Goal: Task Accomplishment & Management: Use online tool/utility

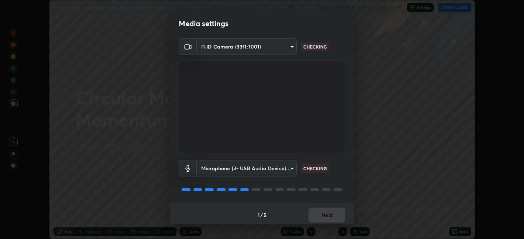
scroll to position [2, 0]
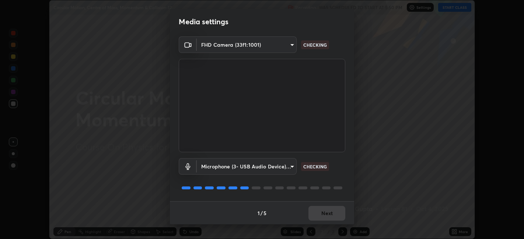
click at [323, 215] on div "1 / 5 Next" at bounding box center [262, 214] width 184 height 24
click at [324, 215] on div "1 / 5 Next" at bounding box center [262, 214] width 184 height 24
click at [325, 214] on div "1 / 5 Next" at bounding box center [262, 214] width 184 height 24
click at [326, 214] on div "1 / 5 Next" at bounding box center [262, 214] width 184 height 24
click at [327, 215] on div "1 / 5 Next" at bounding box center [262, 214] width 184 height 24
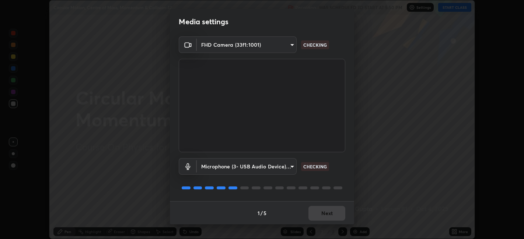
click at [330, 216] on div "1 / 5 Next" at bounding box center [262, 214] width 184 height 24
click at [332, 217] on div "1 / 5 Next" at bounding box center [262, 214] width 184 height 24
click at [332, 218] on div "1 / 5 Next" at bounding box center [262, 214] width 184 height 24
click at [331, 218] on div "1 / 5 Next" at bounding box center [262, 214] width 184 height 24
click at [330, 216] on div "1 / 5 Next" at bounding box center [262, 214] width 184 height 24
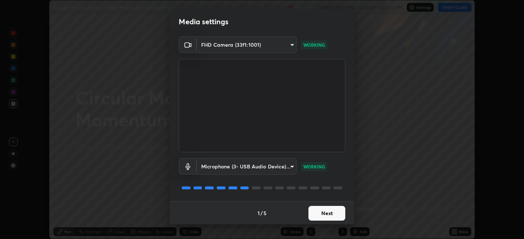
click at [330, 217] on button "Next" at bounding box center [326, 213] width 37 height 15
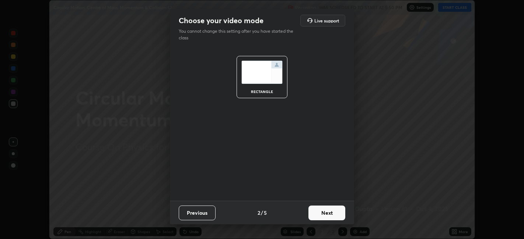
click at [330, 216] on button "Next" at bounding box center [326, 213] width 37 height 15
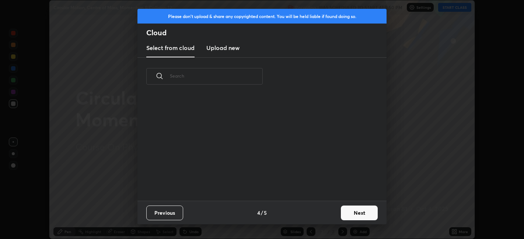
click at [351, 213] on button "Next" at bounding box center [359, 213] width 37 height 15
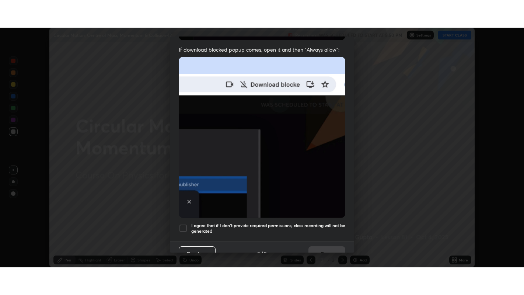
scroll to position [152, 0]
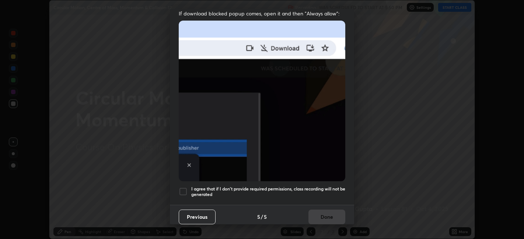
click at [309, 192] on h5 "I agree that if I don't provide required permissions, class recording will not …" at bounding box center [268, 191] width 154 height 11
click at [322, 212] on button "Done" at bounding box center [326, 217] width 37 height 15
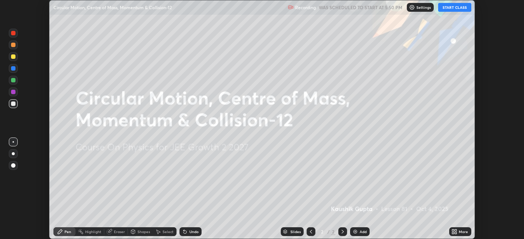
click at [455, 232] on icon at bounding box center [456, 233] width 2 height 2
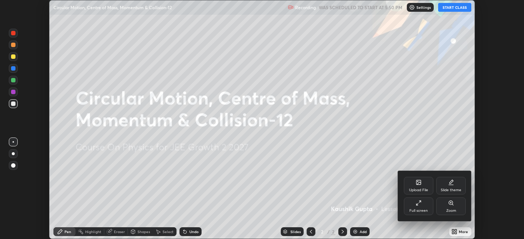
click at [416, 205] on icon at bounding box center [416, 204] width 1 height 1
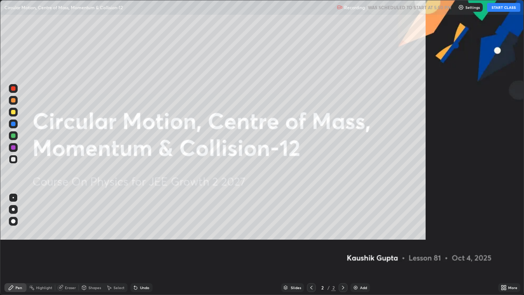
scroll to position [295, 524]
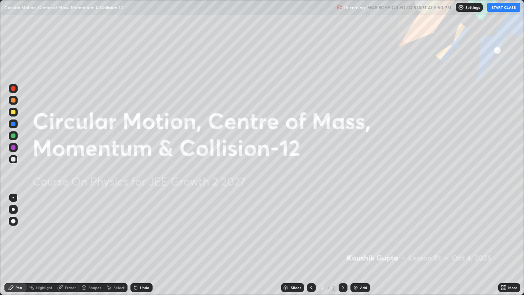
click at [356, 239] on img at bounding box center [356, 287] width 6 height 6
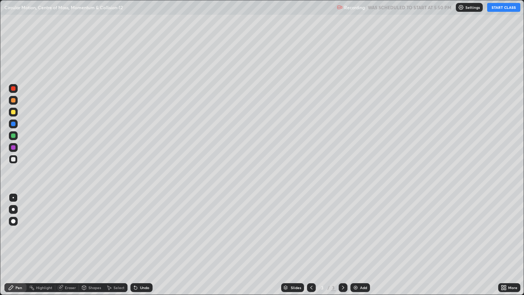
click at [15, 88] on div at bounding box center [13, 88] width 4 height 4
click at [148, 239] on div "Undo" at bounding box center [144, 287] width 9 height 4
click at [14, 136] on div at bounding box center [13, 135] width 4 height 4
click at [148, 239] on div "Undo" at bounding box center [141, 287] width 22 height 9
click at [146, 239] on div "Undo" at bounding box center [141, 287] width 22 height 9
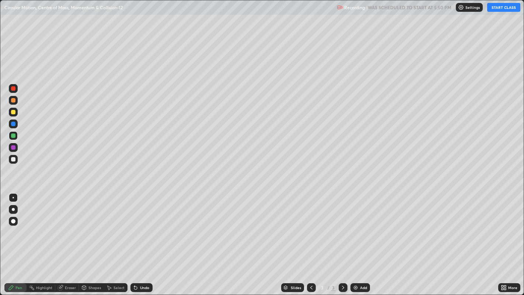
click at [13, 159] on div at bounding box center [13, 159] width 4 height 4
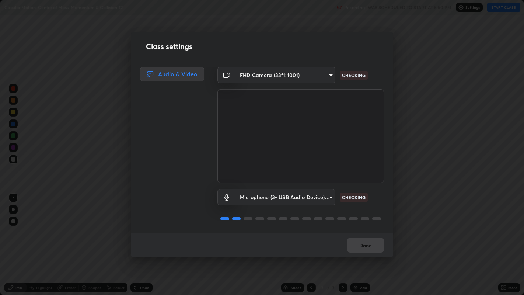
click at [203, 239] on div "Class settings Audio & Video FHD Camera (33f1:1001) 5771c3fe7588ef899b9fdde9774…" at bounding box center [262, 147] width 524 height 295
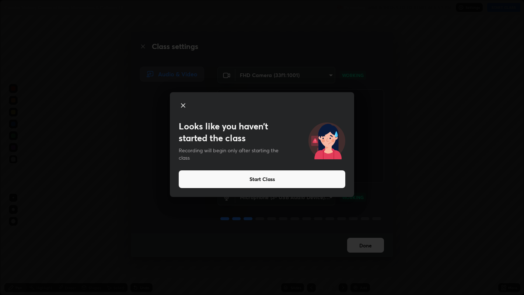
click at [218, 178] on button "Start Class" at bounding box center [262, 179] width 167 height 18
click at [274, 182] on button "Start Class" at bounding box center [262, 179] width 167 height 18
click at [283, 182] on button "Start Class" at bounding box center [262, 179] width 167 height 18
click at [292, 180] on button "Start Class" at bounding box center [262, 179] width 167 height 18
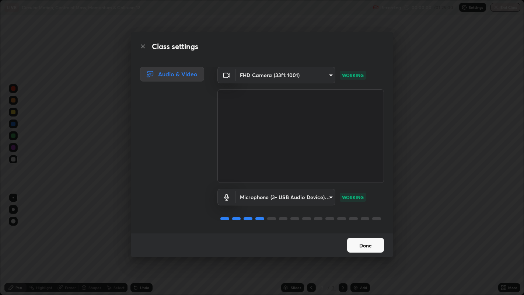
click at [443, 182] on div "Class settings Audio & Video FHD Camera (33f1:1001) 5771c3fe7588ef899b9fdde9774…" at bounding box center [262, 147] width 524 height 295
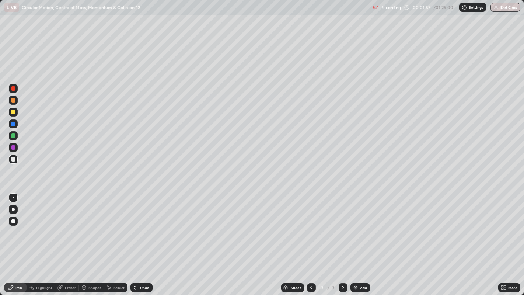
click at [362, 239] on div "Add" at bounding box center [363, 287] width 7 height 4
click at [13, 111] on div at bounding box center [13, 112] width 4 height 4
click at [143, 239] on div "Undo" at bounding box center [144, 287] width 9 height 4
click at [139, 239] on div "Undo" at bounding box center [141, 287] width 22 height 9
click at [140, 239] on div "Undo" at bounding box center [144, 287] width 9 height 4
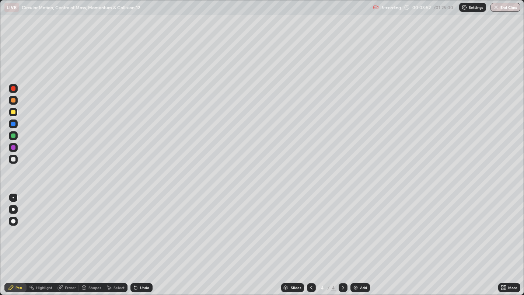
click at [14, 136] on div at bounding box center [13, 135] width 4 height 4
click at [365, 239] on div "Add" at bounding box center [363, 287] width 7 height 4
click at [12, 88] on div at bounding box center [13, 88] width 4 height 4
click at [11, 158] on div at bounding box center [13, 159] width 4 height 4
click at [68, 239] on div "Eraser" at bounding box center [70, 287] width 11 height 4
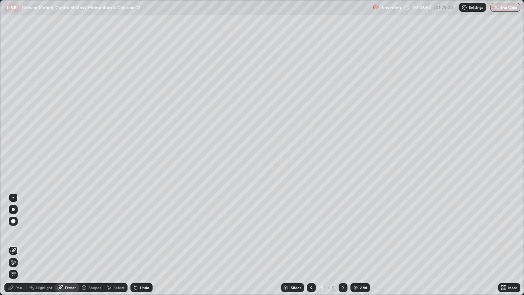
click at [14, 239] on div "Pen" at bounding box center [15, 287] width 22 height 9
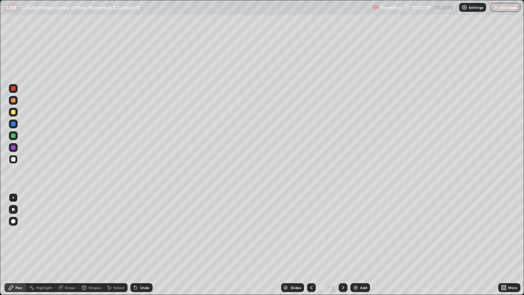
click at [151, 239] on div "Undo" at bounding box center [141, 287] width 22 height 9
click at [15, 101] on div at bounding box center [13, 100] width 4 height 4
click at [142, 239] on div "Undo" at bounding box center [141, 287] width 22 height 9
click at [134, 239] on icon at bounding box center [134, 285] width 1 height 1
click at [141, 239] on div "Undo" at bounding box center [144, 287] width 9 height 4
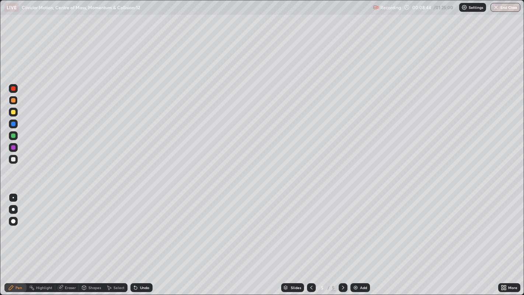
click at [139, 239] on div "Undo" at bounding box center [141, 287] width 22 height 9
click at [142, 239] on div "Undo" at bounding box center [144, 287] width 9 height 4
click at [65, 239] on div "Eraser" at bounding box center [70, 287] width 11 height 4
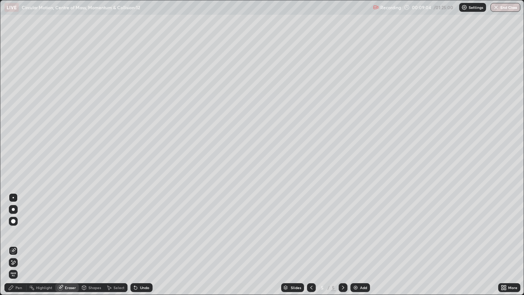
click at [17, 239] on div "Pen" at bounding box center [18, 287] width 7 height 4
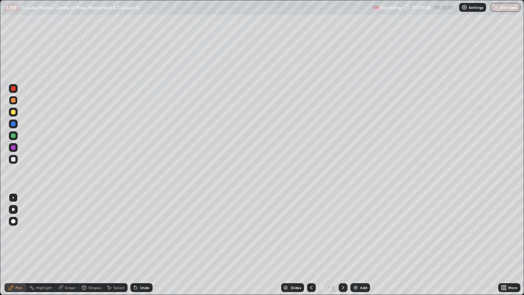
click at [144, 239] on div "Undo" at bounding box center [144, 287] width 9 height 4
click at [144, 239] on div "Undo" at bounding box center [141, 287] width 22 height 9
click at [144, 239] on div "Undo" at bounding box center [144, 287] width 9 height 4
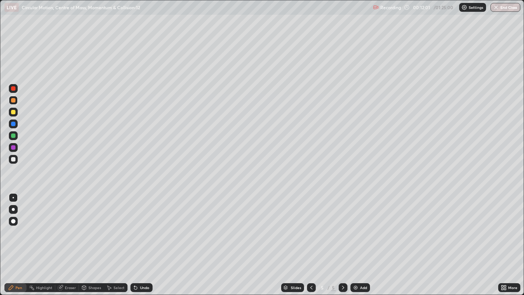
click at [147, 239] on div "Undo" at bounding box center [144, 287] width 9 height 4
click at [143, 239] on div "Undo" at bounding box center [144, 287] width 9 height 4
click at [118, 239] on div "Select" at bounding box center [118, 287] width 11 height 4
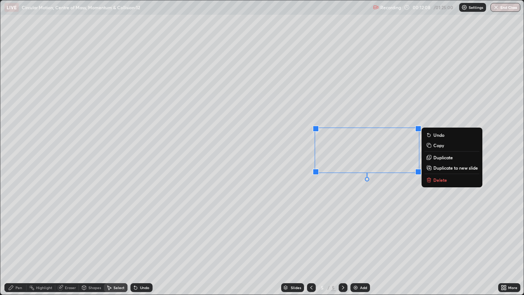
click at [18, 239] on div "Pen" at bounding box center [18, 287] width 7 height 4
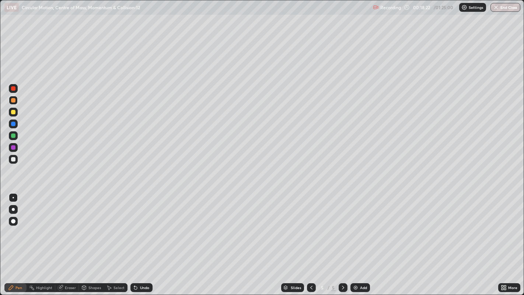
click at [140, 239] on div "Undo" at bounding box center [144, 287] width 9 height 4
click at [141, 239] on div "Undo" at bounding box center [144, 287] width 9 height 4
click at [142, 239] on div "Undo" at bounding box center [141, 287] width 22 height 9
click at [143, 239] on div "Undo" at bounding box center [144, 287] width 9 height 4
click at [142, 239] on div "Undo" at bounding box center [144, 287] width 9 height 4
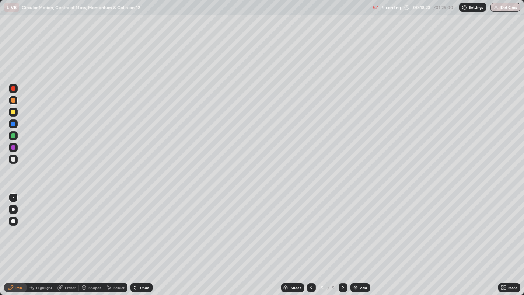
click at [142, 239] on div "Undo" at bounding box center [144, 287] width 9 height 4
click at [363, 239] on div "Add" at bounding box center [363, 287] width 7 height 4
click at [15, 90] on div at bounding box center [13, 88] width 4 height 4
click at [144, 239] on div "Undo" at bounding box center [144, 287] width 9 height 4
click at [115, 239] on div "Select" at bounding box center [116, 287] width 24 height 9
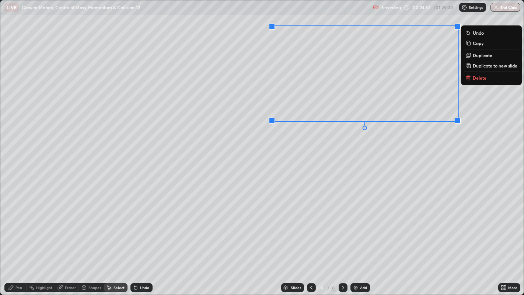
click at [344, 157] on div "0 ° Undo Copy Duplicate Duplicate to new slide Delete" at bounding box center [261, 147] width 523 height 294
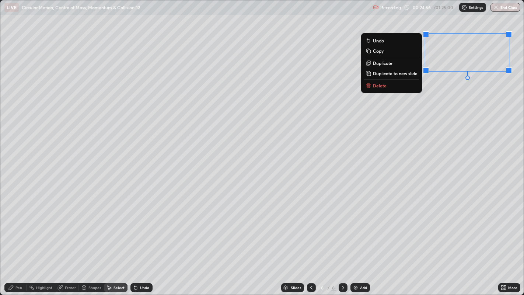
click at [428, 142] on div "0 ° Undo Copy Duplicate Duplicate to new slide Delete" at bounding box center [261, 147] width 523 height 294
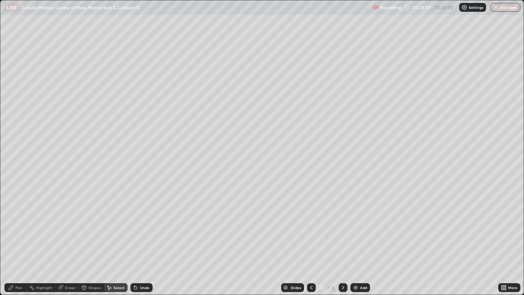
click at [69, 239] on div "Eraser" at bounding box center [70, 287] width 11 height 4
click at [18, 239] on div "Pen" at bounding box center [18, 287] width 7 height 4
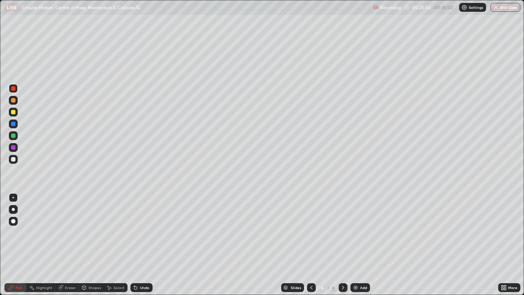
click at [14, 159] on div at bounding box center [13, 159] width 4 height 4
click at [363, 239] on div "Add" at bounding box center [363, 287] width 7 height 4
click at [13, 113] on div at bounding box center [13, 112] width 4 height 4
click at [70, 239] on div "Eraser" at bounding box center [70, 287] width 11 height 4
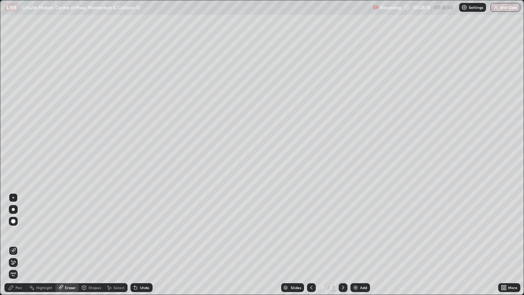
click at [11, 239] on icon at bounding box center [11, 287] width 4 height 4
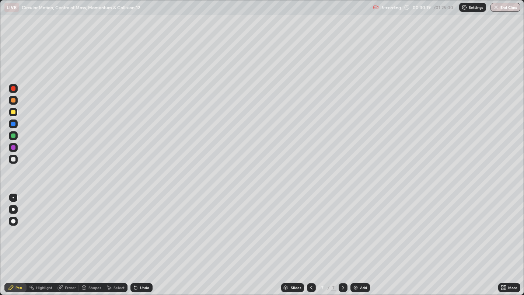
click at [16, 90] on div at bounding box center [13, 88] width 9 height 9
click at [14, 113] on div at bounding box center [13, 112] width 4 height 4
click at [362, 239] on div "Add" at bounding box center [363, 287] width 7 height 4
click at [15, 159] on div at bounding box center [13, 159] width 4 height 4
click at [360, 239] on div "Add" at bounding box center [363, 287] width 7 height 4
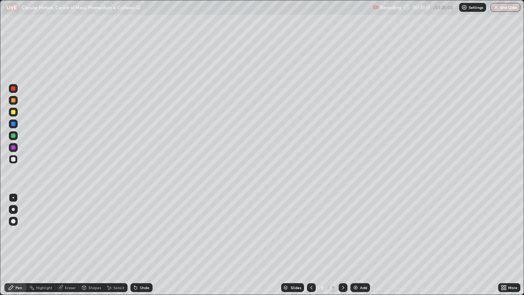
click at [88, 239] on div "Shapes" at bounding box center [91, 287] width 25 height 9
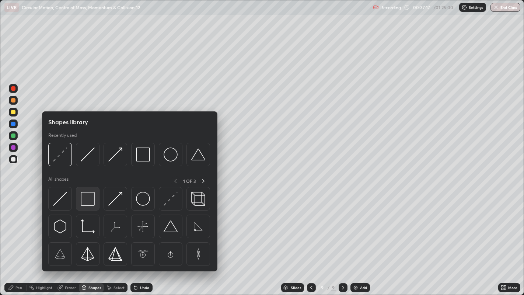
click at [90, 193] on img at bounding box center [88, 199] width 14 height 14
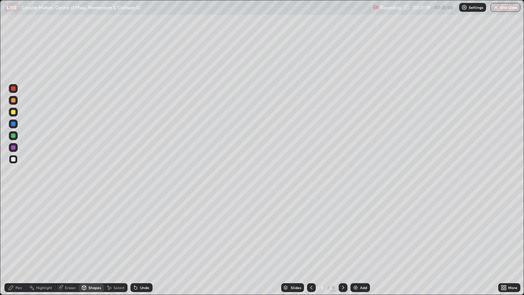
click at [16, 239] on div "Pen" at bounding box center [15, 287] width 22 height 9
click at [11, 112] on div at bounding box center [13, 112] width 4 height 4
click at [138, 239] on div "Undo" at bounding box center [141, 287] width 22 height 9
click at [14, 159] on div at bounding box center [13, 159] width 4 height 4
click at [15, 148] on div at bounding box center [13, 147] width 9 height 9
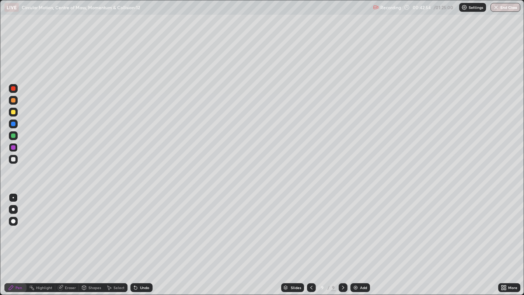
click at [145, 239] on div "Undo" at bounding box center [144, 287] width 9 height 4
click at [144, 239] on div "Undo" at bounding box center [144, 287] width 9 height 4
click at [14, 88] on div at bounding box center [13, 88] width 4 height 4
click at [14, 122] on div at bounding box center [13, 124] width 4 height 4
click at [361, 239] on div "Add" at bounding box center [363, 287] width 7 height 4
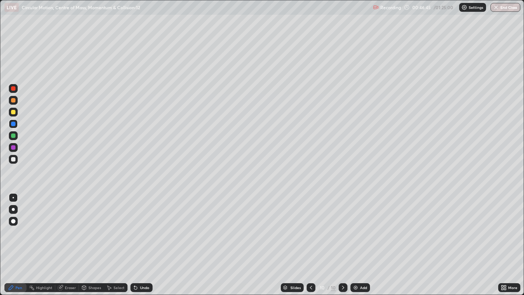
click at [97, 239] on div "Shapes" at bounding box center [94, 287] width 13 height 4
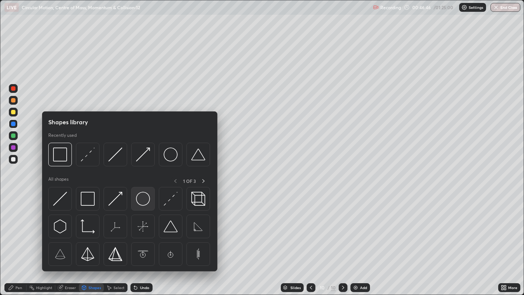
click at [141, 199] on img at bounding box center [143, 199] width 14 height 14
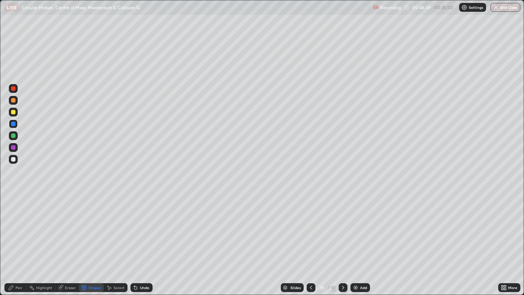
click at [18, 239] on div "Pen" at bounding box center [18, 287] width 7 height 4
click at [13, 158] on div at bounding box center [13, 159] width 4 height 4
click at [146, 239] on div "Undo" at bounding box center [144, 287] width 9 height 4
click at [141, 239] on div "Undo" at bounding box center [144, 287] width 9 height 4
click at [17, 113] on div at bounding box center [13, 112] width 9 height 9
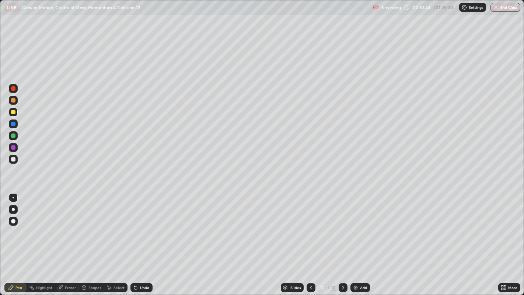
click at [13, 147] on div at bounding box center [13, 147] width 4 height 4
click at [365, 239] on div "Add" at bounding box center [363, 287] width 7 height 4
click at [14, 101] on div at bounding box center [13, 100] width 4 height 4
click at [311, 239] on icon at bounding box center [311, 287] width 2 height 4
click at [291, 239] on div "Slides" at bounding box center [296, 287] width 10 height 4
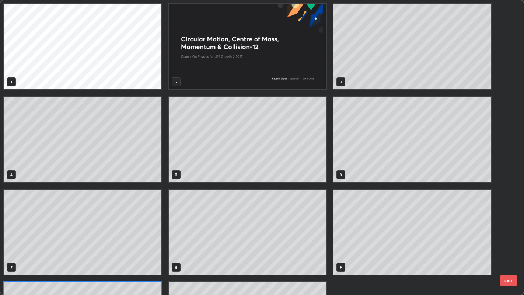
scroll to position [292, 520]
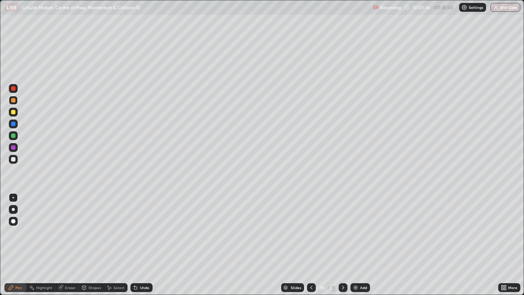
click at [295, 239] on div "Slides" at bounding box center [296, 287] width 10 height 4
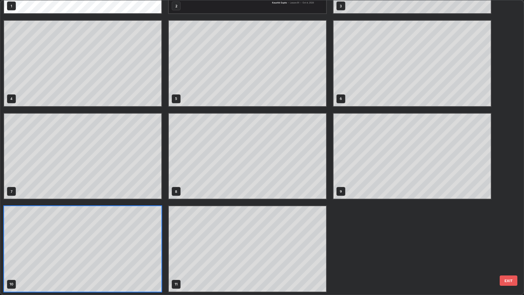
scroll to position [0, 0]
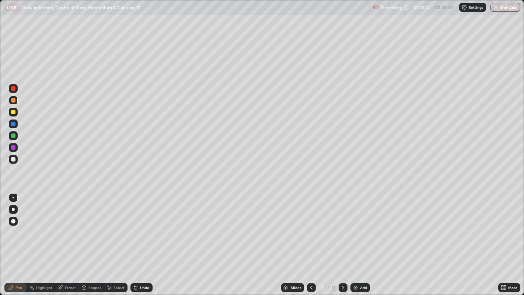
click at [342, 239] on icon at bounding box center [343, 287] width 2 height 4
click at [311, 239] on icon at bounding box center [311, 287] width 6 height 6
click at [310, 239] on icon at bounding box center [311, 287] width 2 height 4
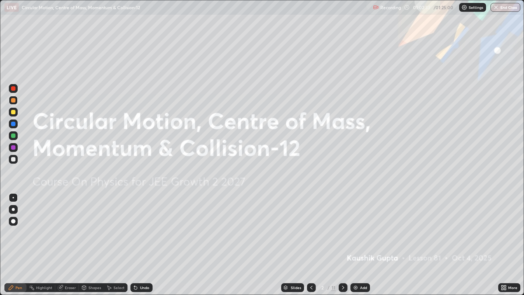
click at [342, 239] on icon at bounding box center [343, 287] width 6 height 6
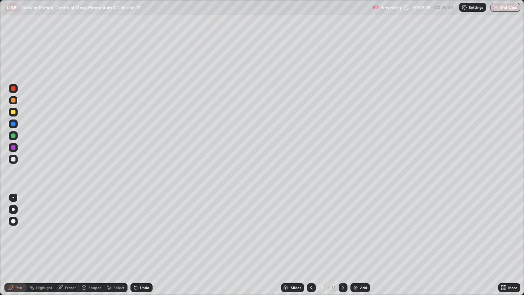
click at [343, 239] on icon at bounding box center [343, 287] width 2 height 4
click at [346, 239] on div at bounding box center [343, 287] width 9 height 9
click at [342, 239] on icon at bounding box center [343, 287] width 6 height 6
click at [343, 239] on icon at bounding box center [343, 287] width 6 height 6
click at [342, 239] on icon at bounding box center [343, 287] width 6 height 6
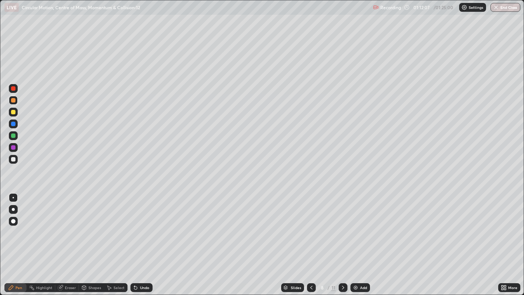
click at [342, 239] on icon at bounding box center [343, 287] width 2 height 4
click at [342, 239] on div at bounding box center [343, 287] width 9 height 9
click at [342, 239] on icon at bounding box center [343, 287] width 6 height 6
click at [497, 10] on img "button" at bounding box center [496, 7] width 6 height 6
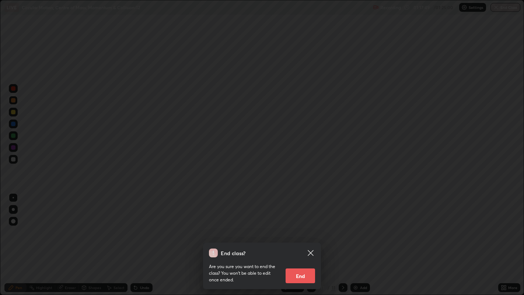
click at [304, 239] on button "End" at bounding box center [299, 275] width 29 height 15
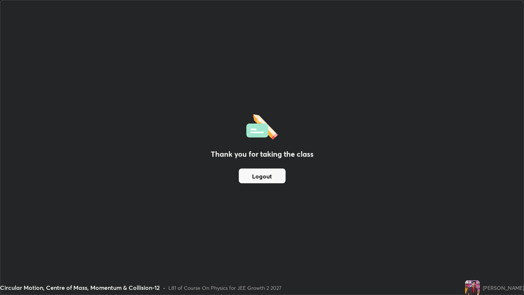
click at [262, 176] on button "Logout" at bounding box center [262, 175] width 47 height 15
click at [262, 178] on button "Logout" at bounding box center [262, 175] width 47 height 15
click at [265, 175] on button "Logout" at bounding box center [262, 175] width 47 height 15
click at [266, 178] on button "Logout" at bounding box center [262, 175] width 47 height 15
click at [261, 180] on button "Logout" at bounding box center [262, 175] width 47 height 15
